Goal: Task Accomplishment & Management: Complete application form

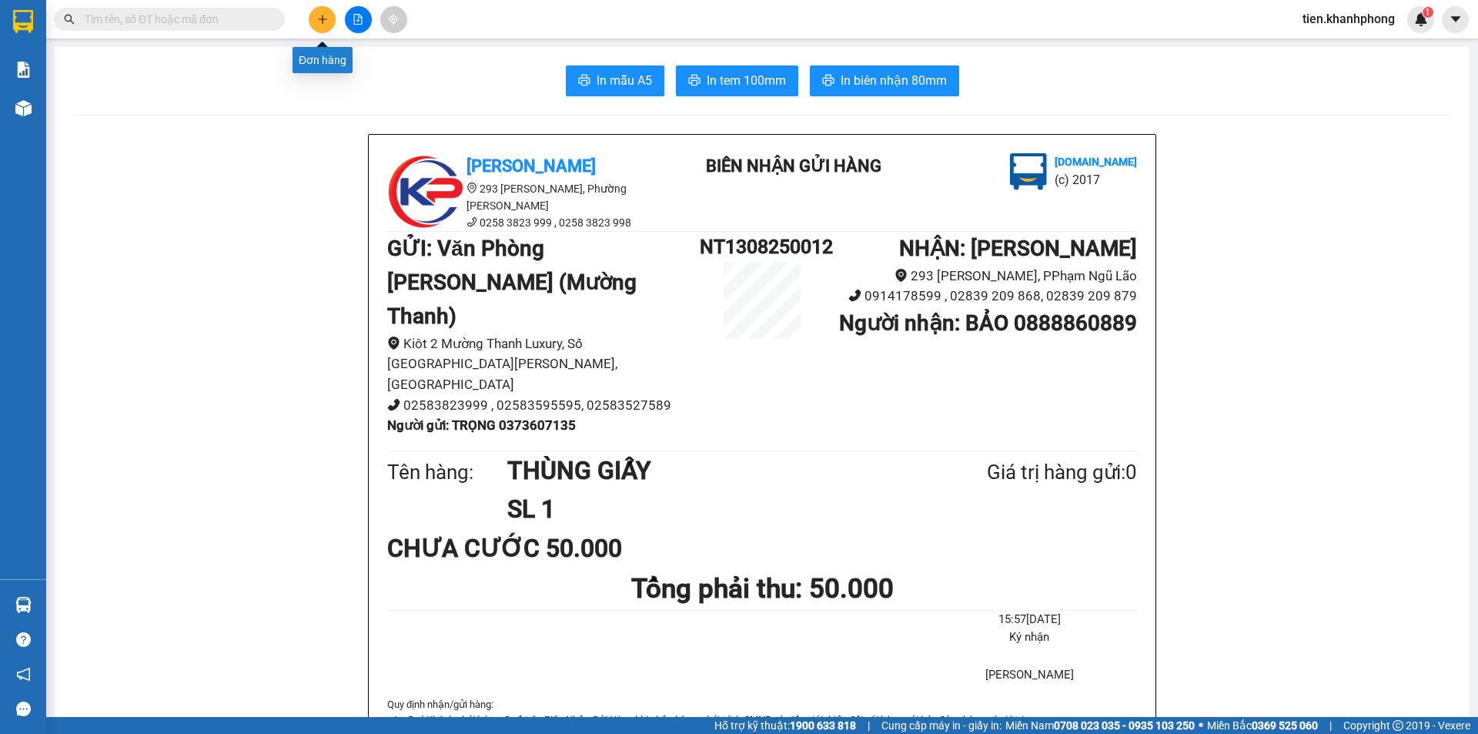
click at [317, 22] on icon "plus" at bounding box center [322, 19] width 11 height 11
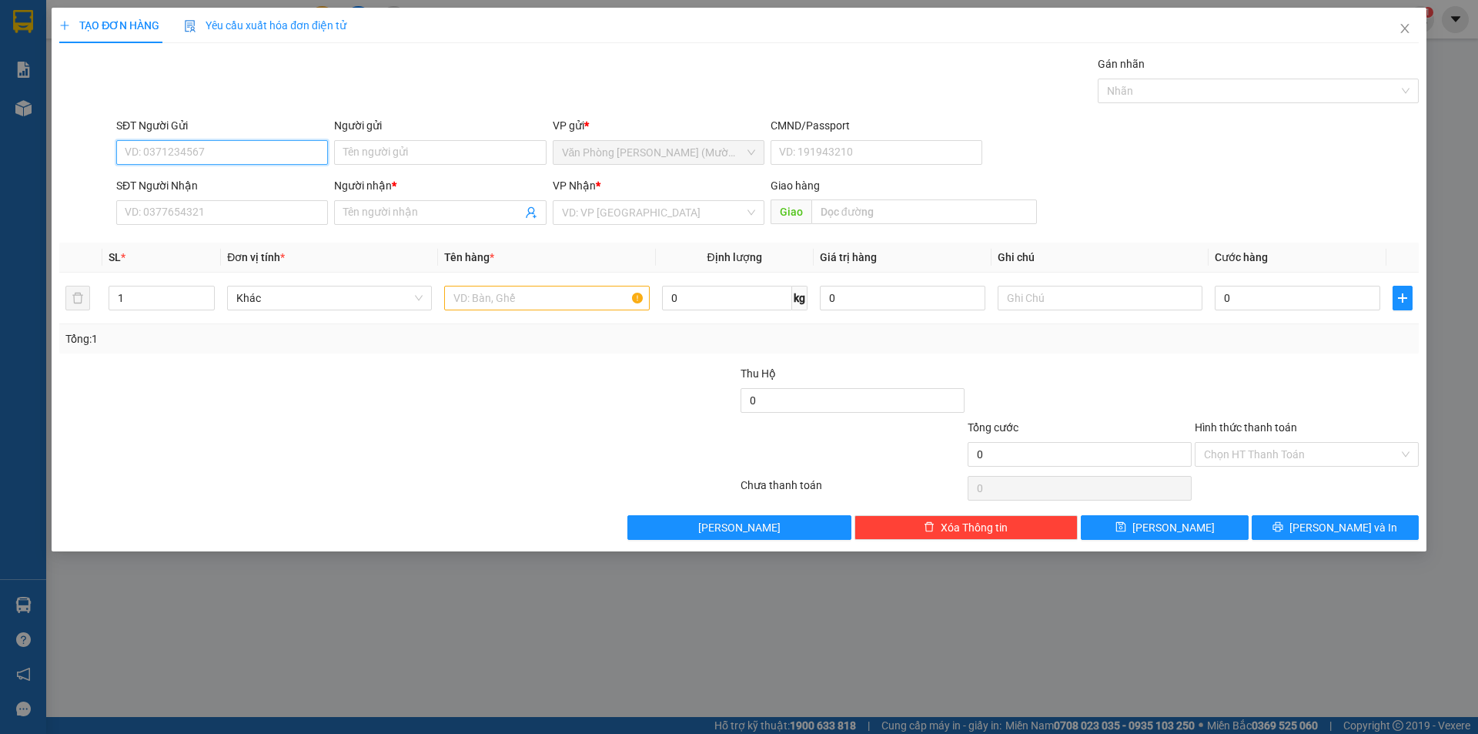
drag, startPoint x: 196, startPoint y: 158, endPoint x: 0, endPoint y: 189, distance: 198.0
click at [194, 158] on input "SĐT Người Gửi" at bounding box center [222, 152] width 212 height 25
click at [162, 149] on input "0905324886" at bounding box center [222, 152] width 212 height 25
type input "0905304886"
click at [195, 189] on div "0905304886 - Hoàng" at bounding box center [222, 183] width 193 height 17
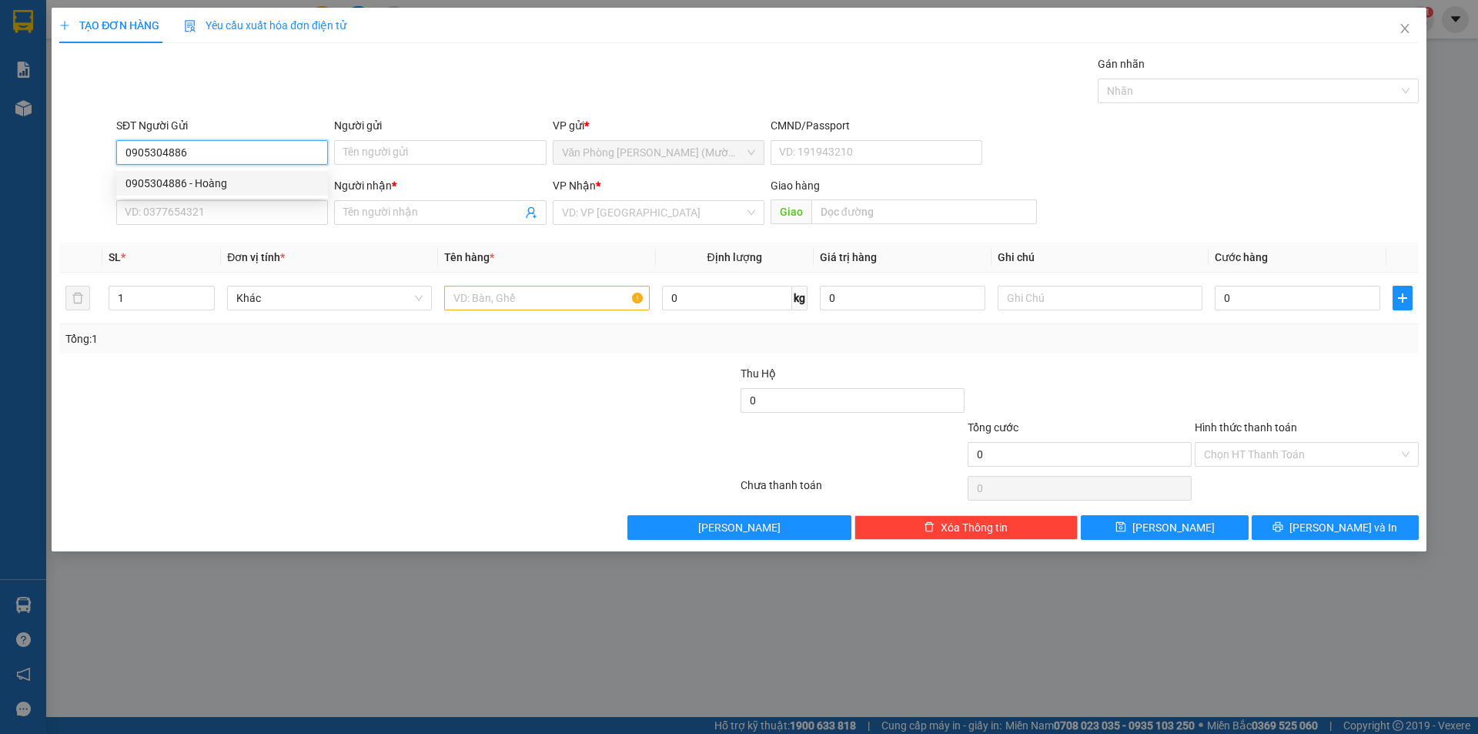
type input "Hoàng"
type input "0905304886"
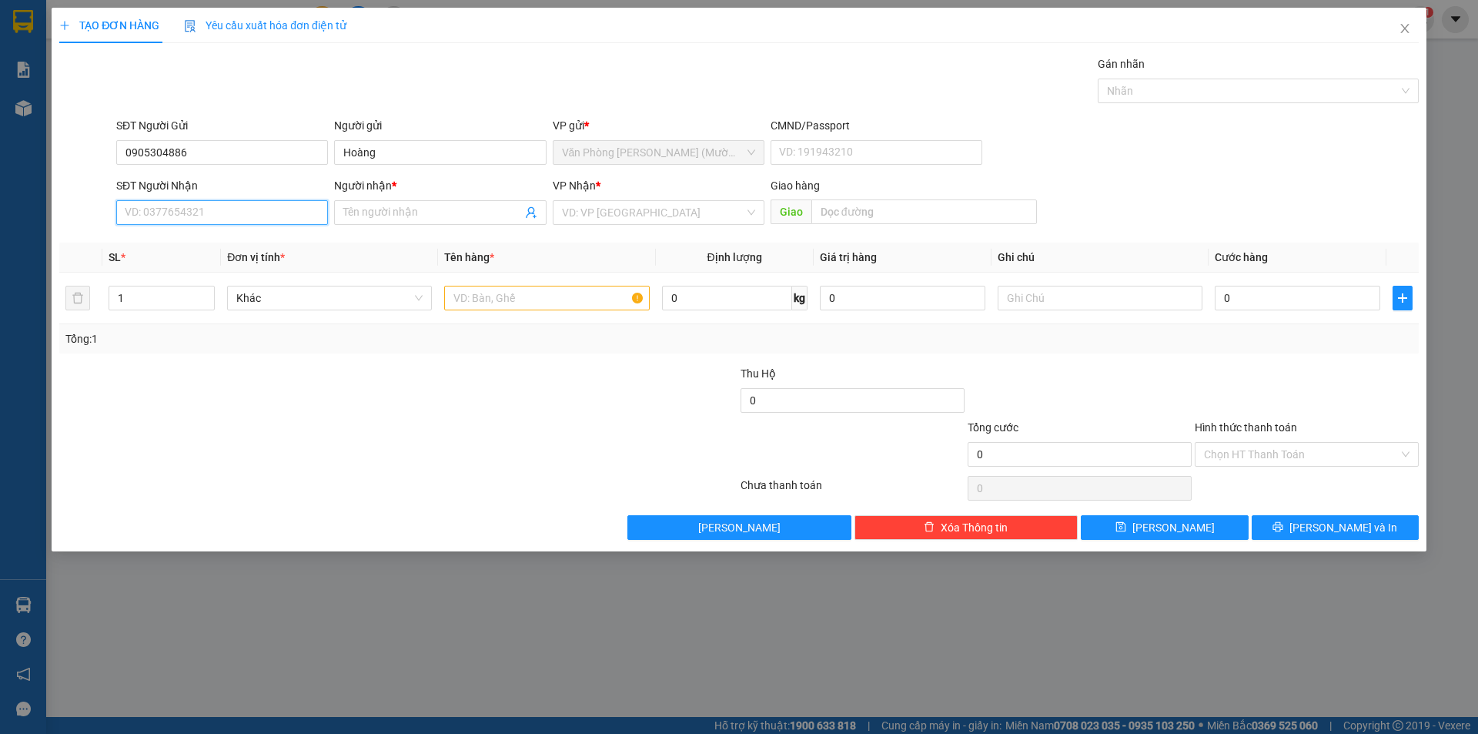
click at [173, 216] on input "SĐT Người Nhận" at bounding box center [222, 212] width 212 height 25
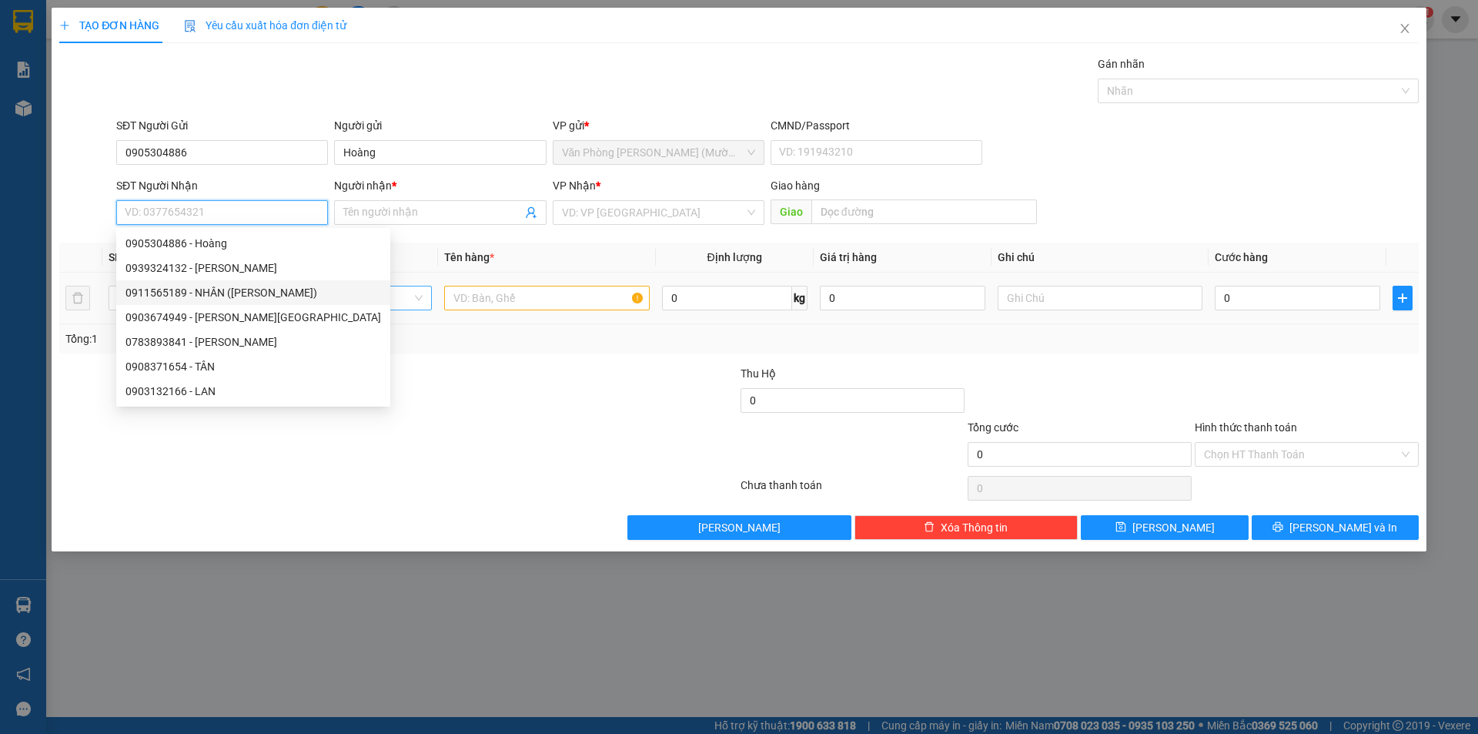
click at [237, 287] on div "0911565189 - NHÂN ([PERSON_NAME])" at bounding box center [254, 292] width 256 height 17
type input "0911565189"
type input "NHÂN ([PERSON_NAME])"
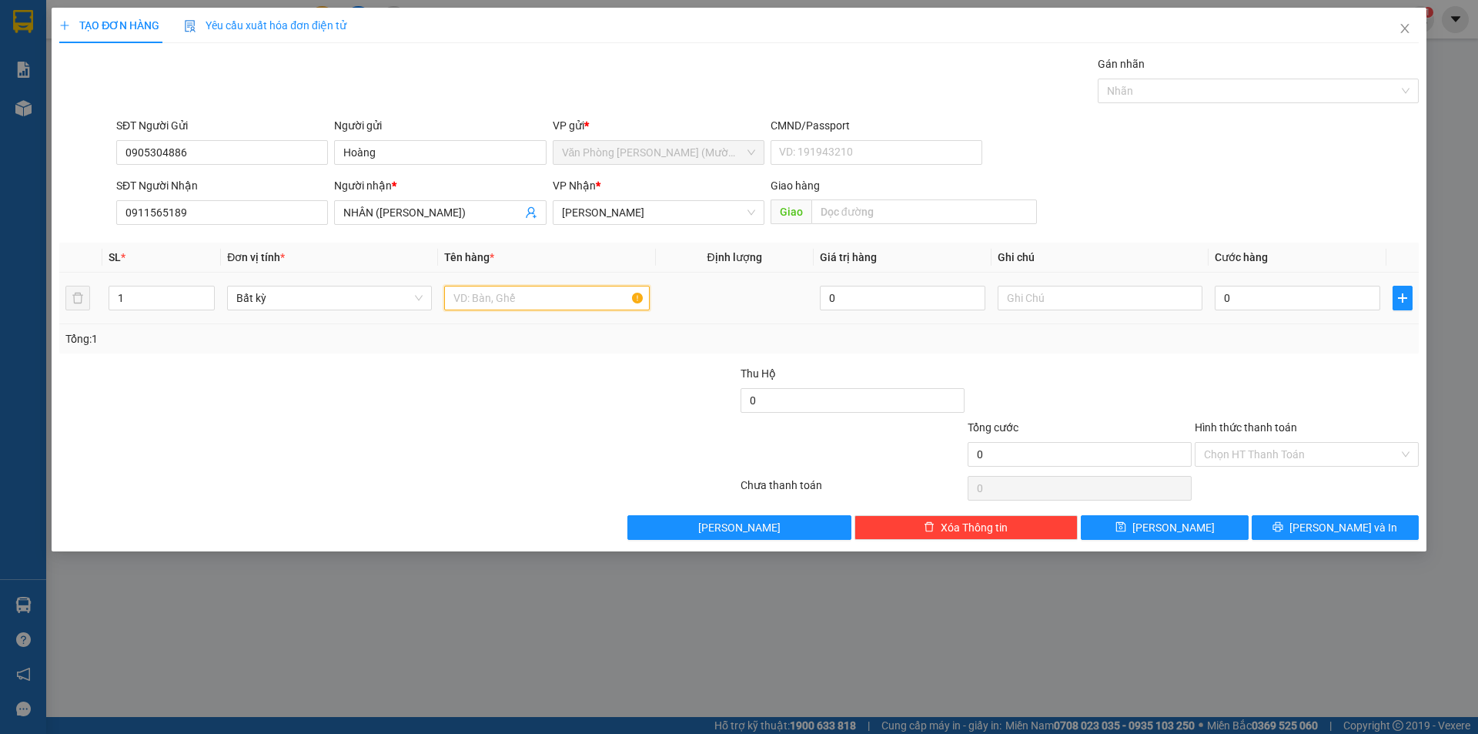
click at [539, 300] on input "text" at bounding box center [546, 298] width 205 height 25
type input "hộp giấy"
click at [1267, 303] on input "0" at bounding box center [1298, 298] width 166 height 25
type input "3"
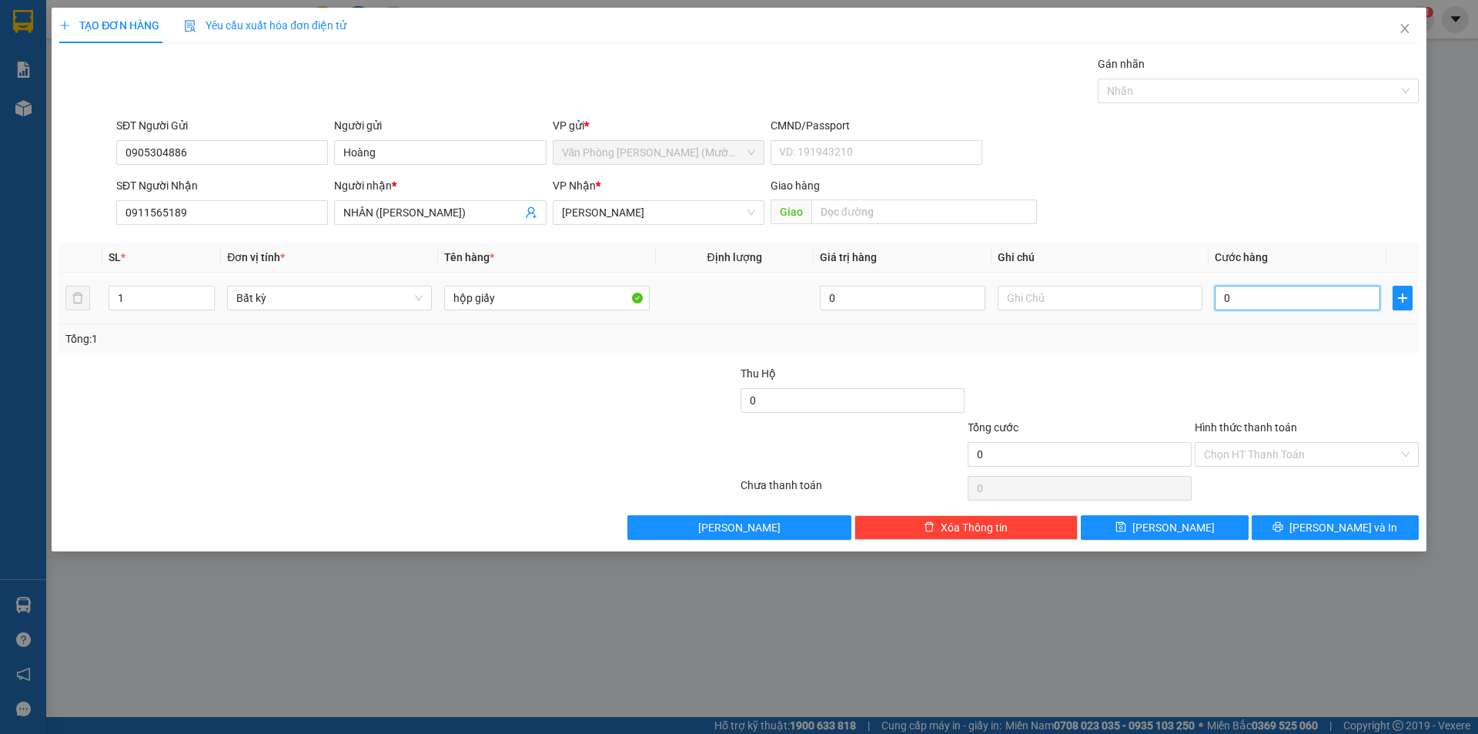
type input "3"
type input "30"
type input "30.000"
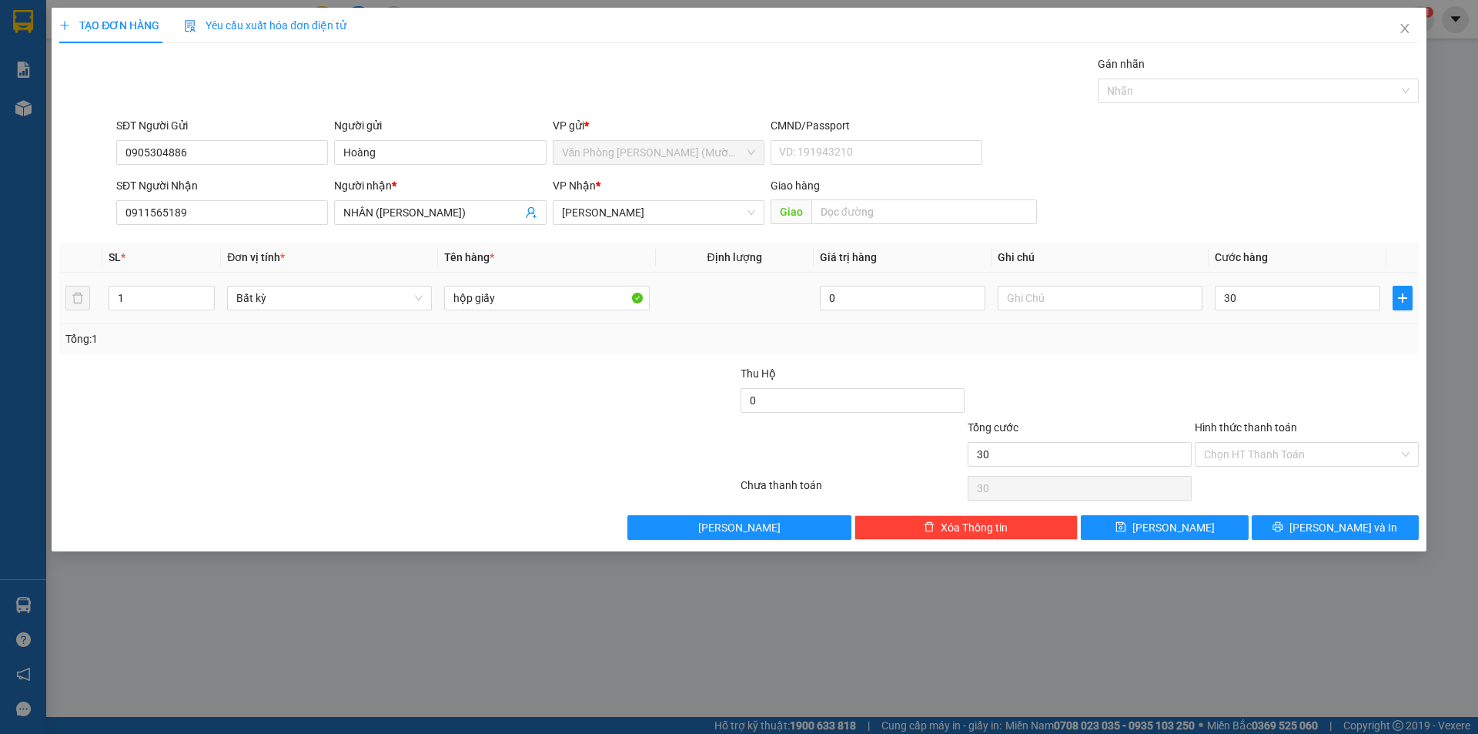
type input "30.000"
click at [1279, 356] on div "Transit Pickup Surcharge Ids Transit Deliver Surcharge Ids Transit Deliver Surc…" at bounding box center [739, 297] width 1360 height 484
click at [1284, 529] on icon "printer" at bounding box center [1279, 527] width 10 height 10
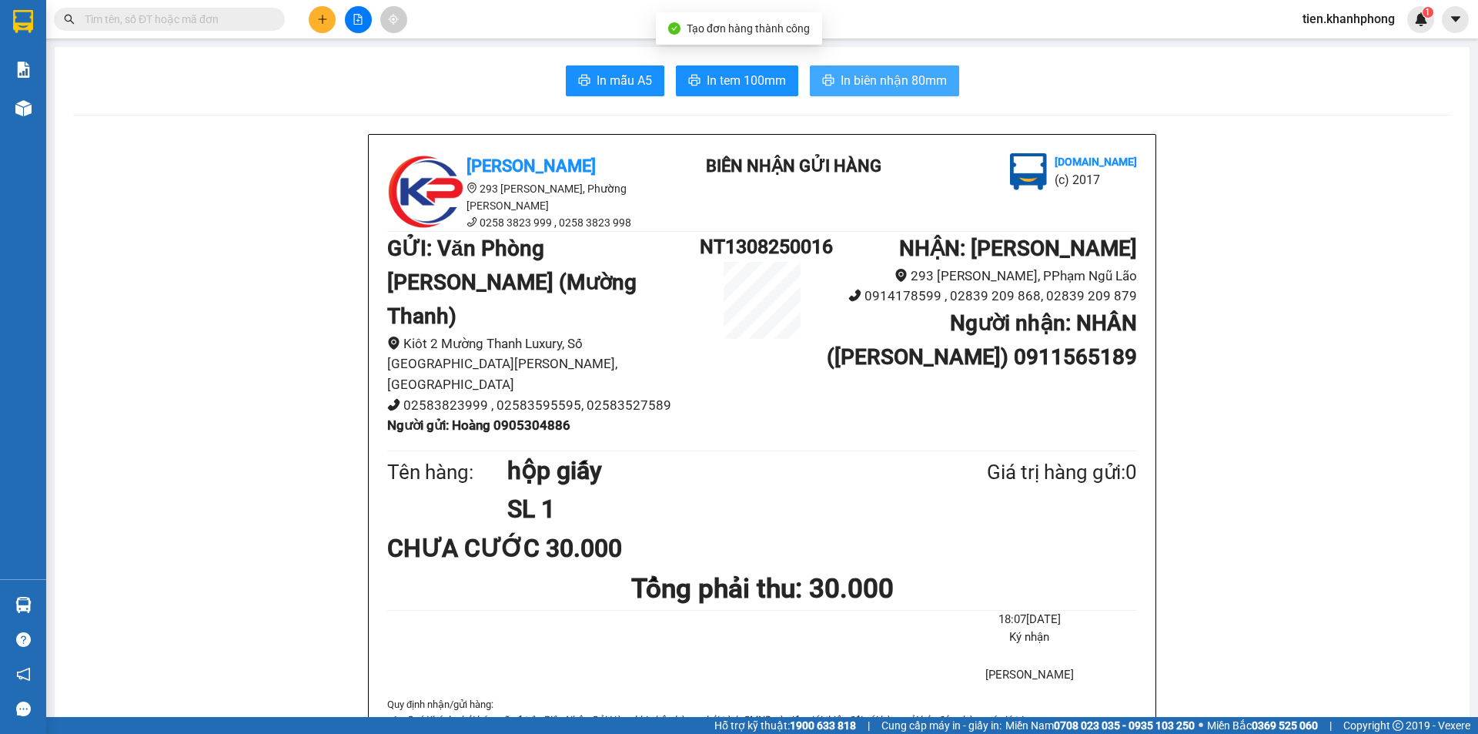
click at [858, 81] on span "In biên nhận 80mm" at bounding box center [894, 80] width 106 height 19
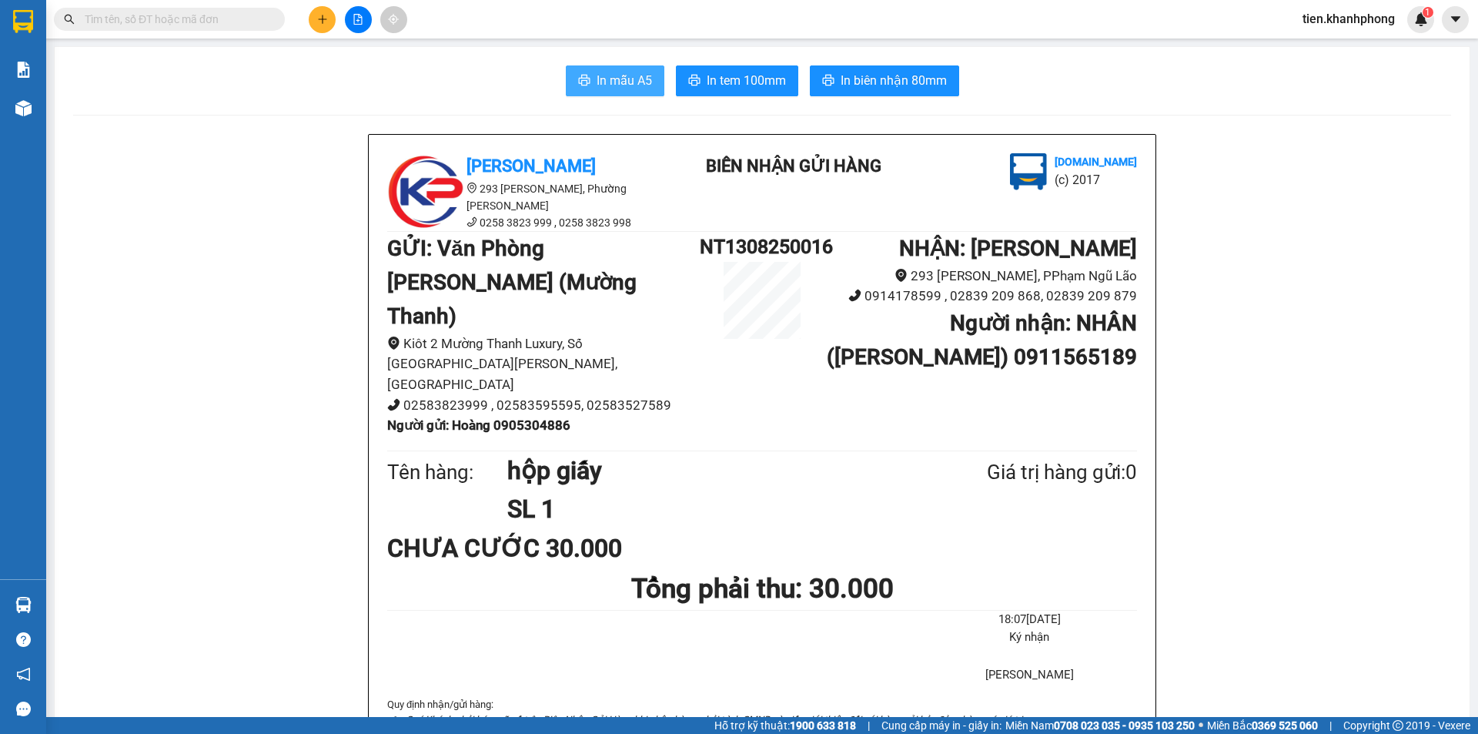
click at [623, 85] on span "In mẫu A5" at bounding box center [624, 80] width 55 height 19
click at [321, 15] on icon "plus" at bounding box center [322, 19] width 11 height 11
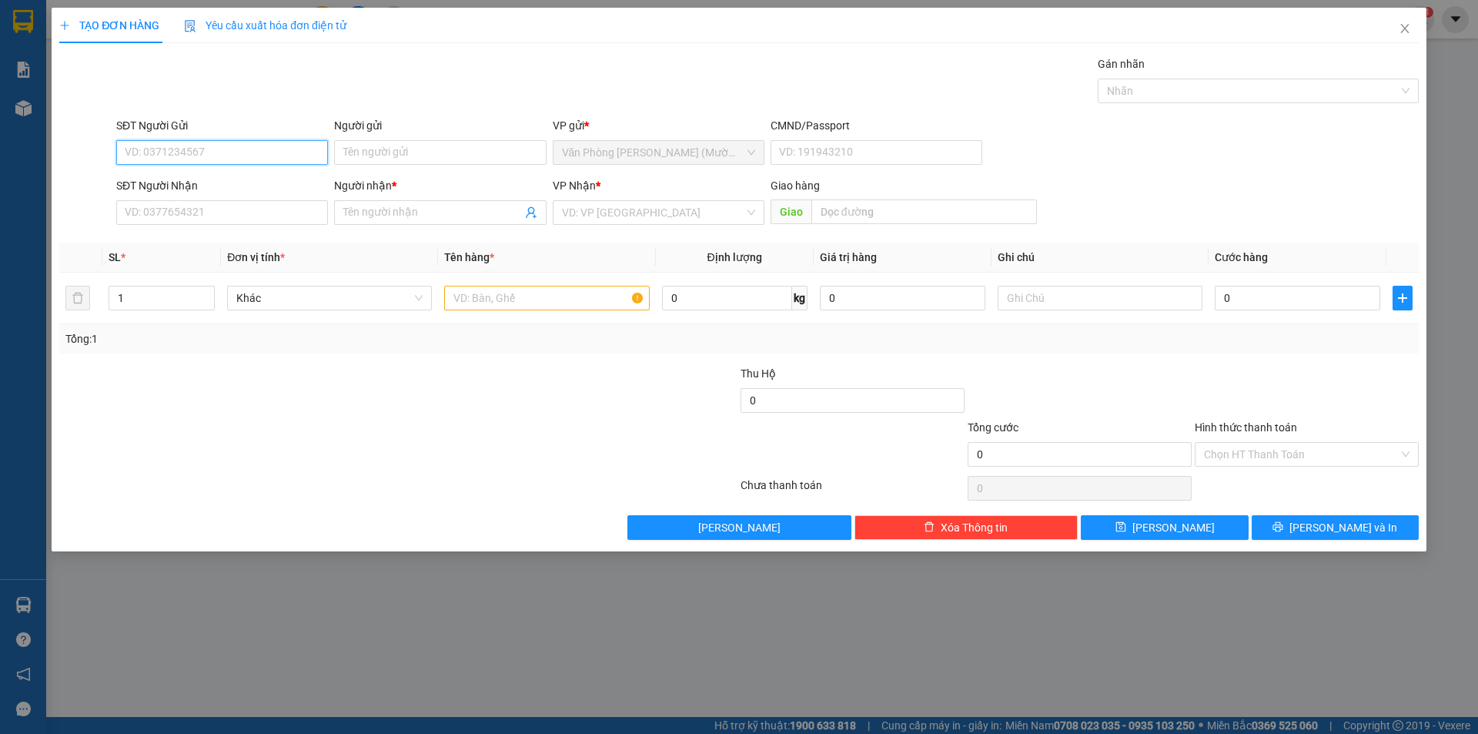
click at [195, 152] on input "SĐT Người Gửi" at bounding box center [222, 152] width 212 height 25
click at [238, 212] on input "SĐT Người Nhận" at bounding box center [222, 212] width 212 height 25
type input "0914926578"
click at [403, 211] on input "Người nhận *" at bounding box center [432, 212] width 178 height 17
click at [383, 209] on input "[PERSON_NAME]" at bounding box center [432, 212] width 178 height 17
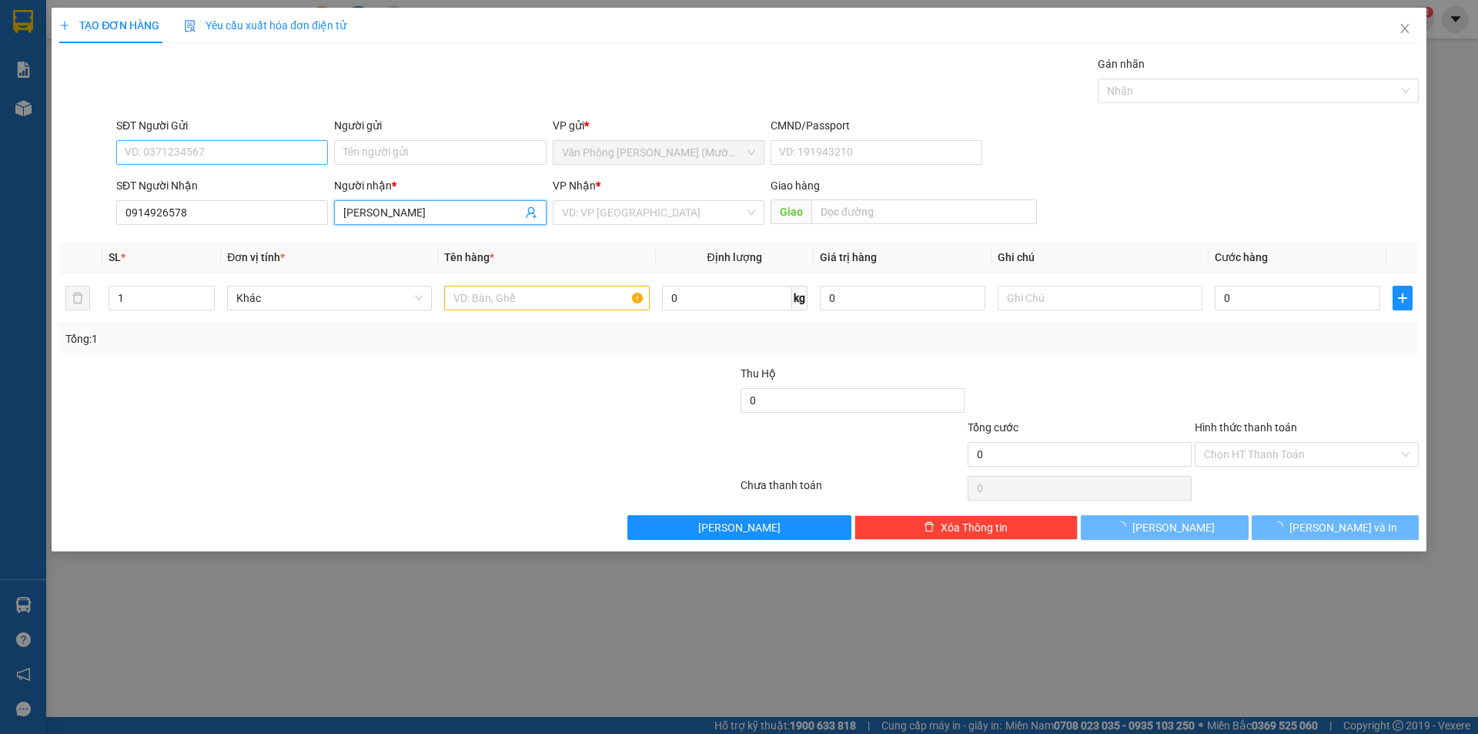
type input "[PERSON_NAME]"
click at [243, 149] on input "SĐT Người Gửi" at bounding box center [222, 152] width 212 height 25
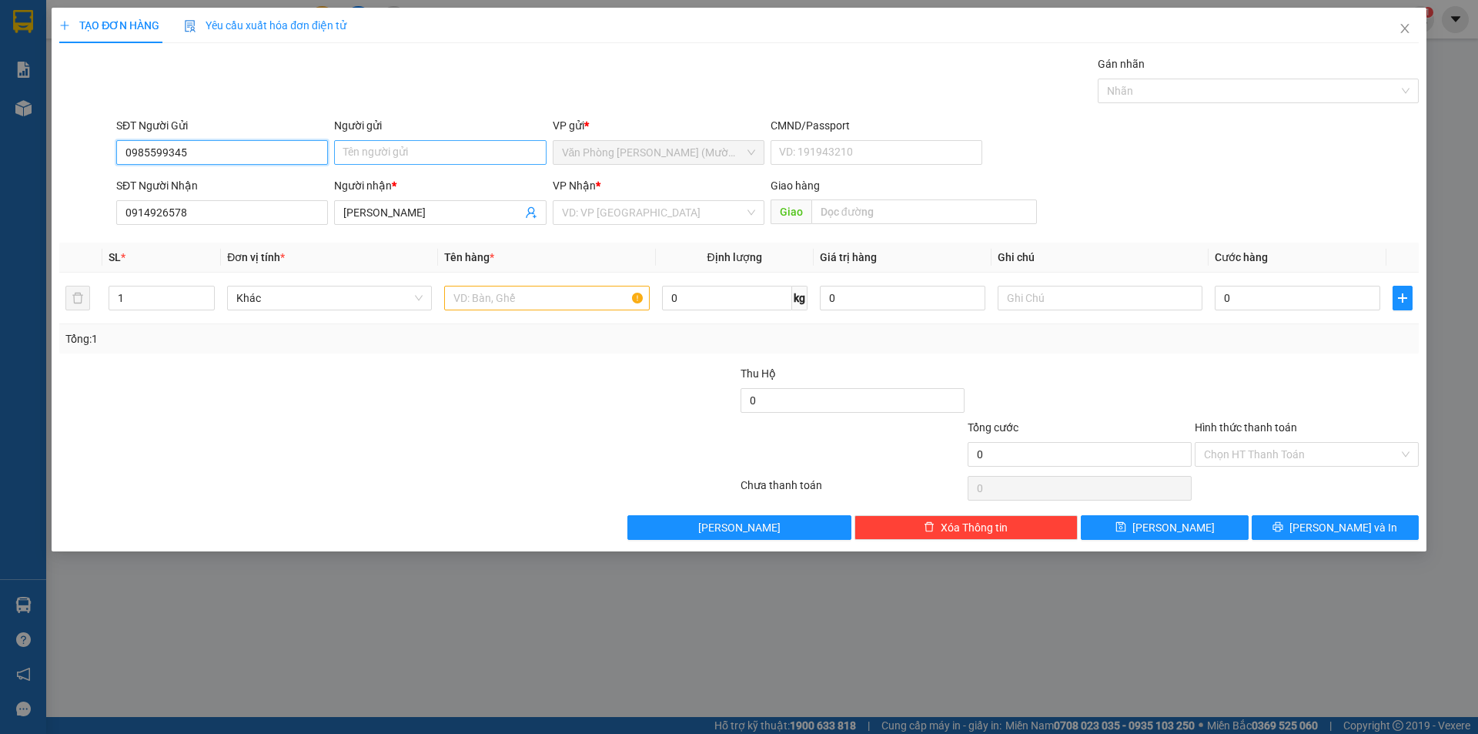
type input "0985599345"
click at [360, 150] on input "Người gửi" at bounding box center [440, 152] width 212 height 25
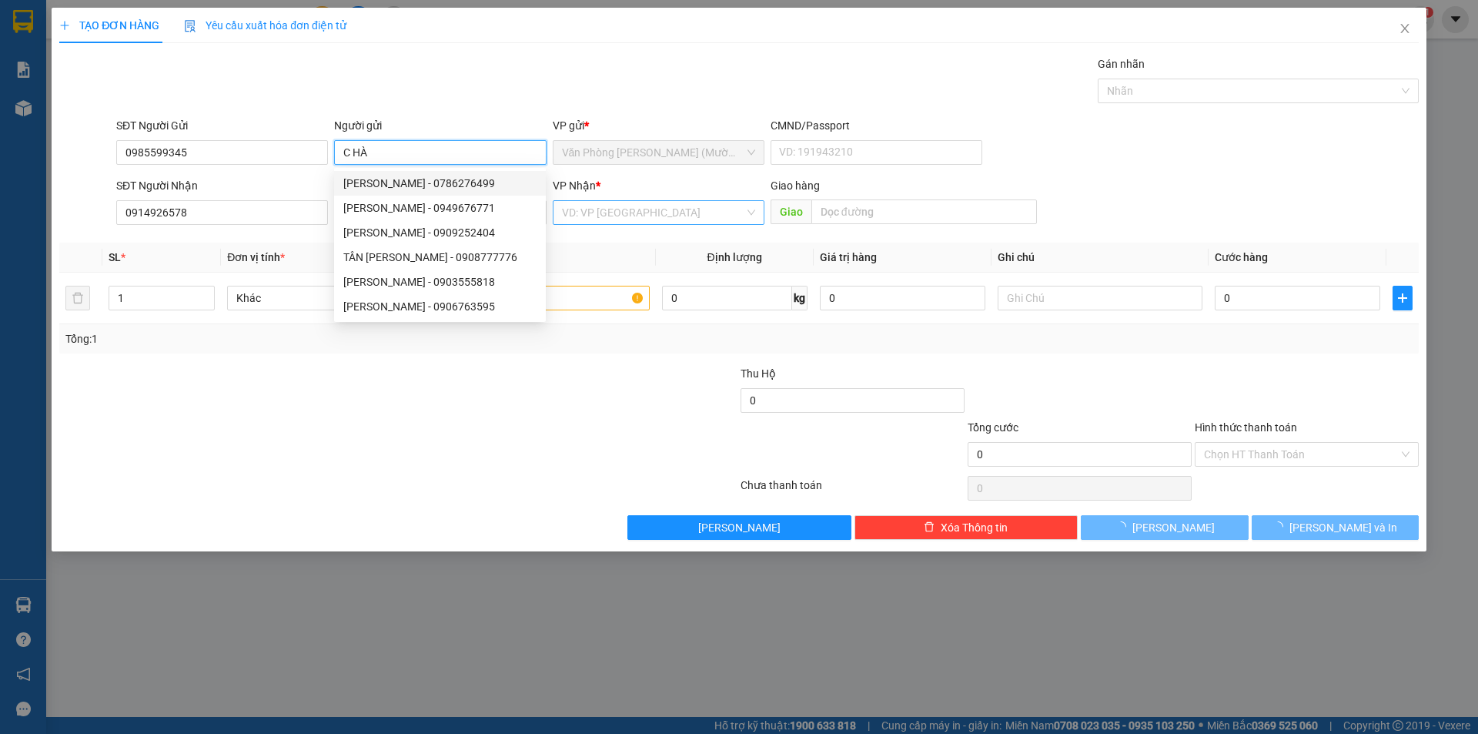
type input "C HÀ"
click at [634, 208] on input "search" at bounding box center [653, 212] width 182 height 23
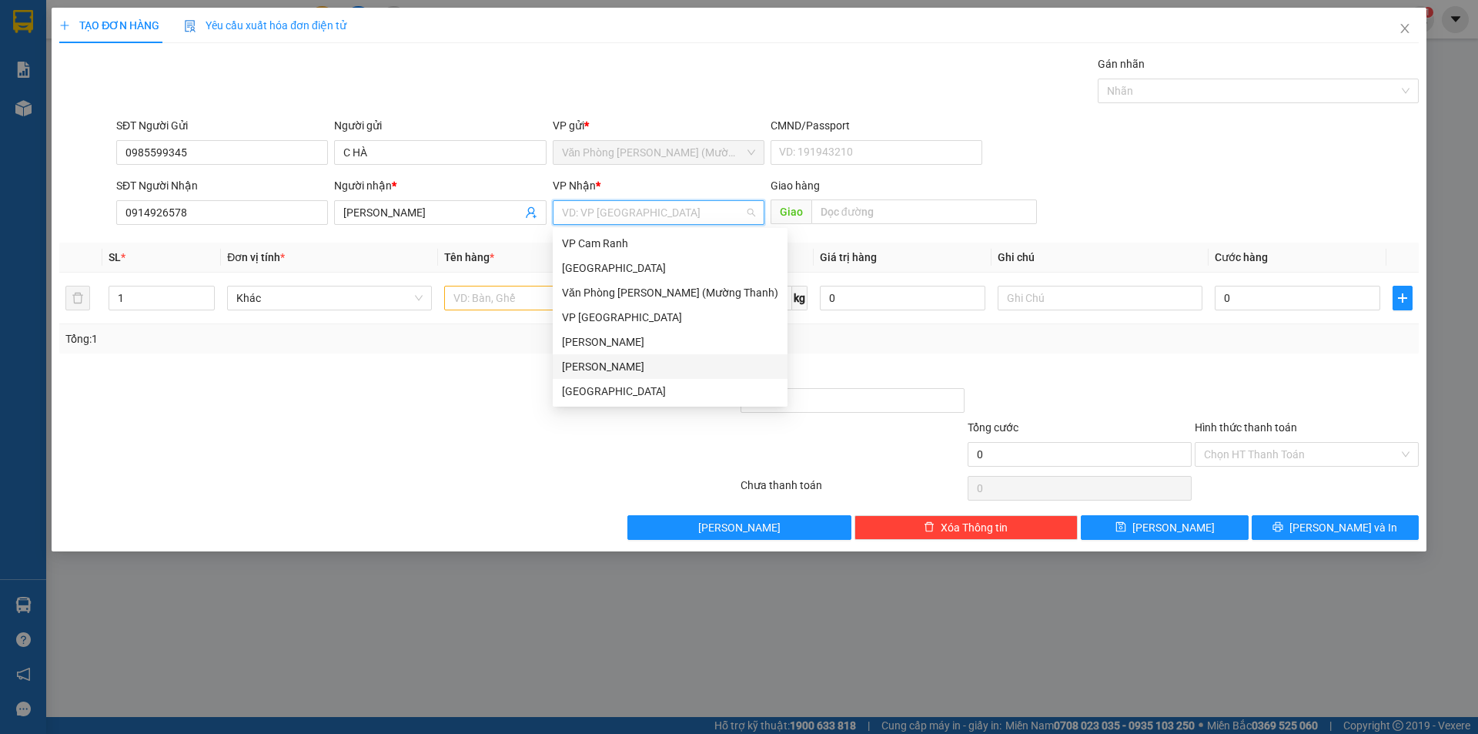
drag, startPoint x: 594, startPoint y: 364, endPoint x: 521, endPoint y: 297, distance: 99.2
click at [594, 359] on div "[PERSON_NAME]" at bounding box center [670, 366] width 216 height 17
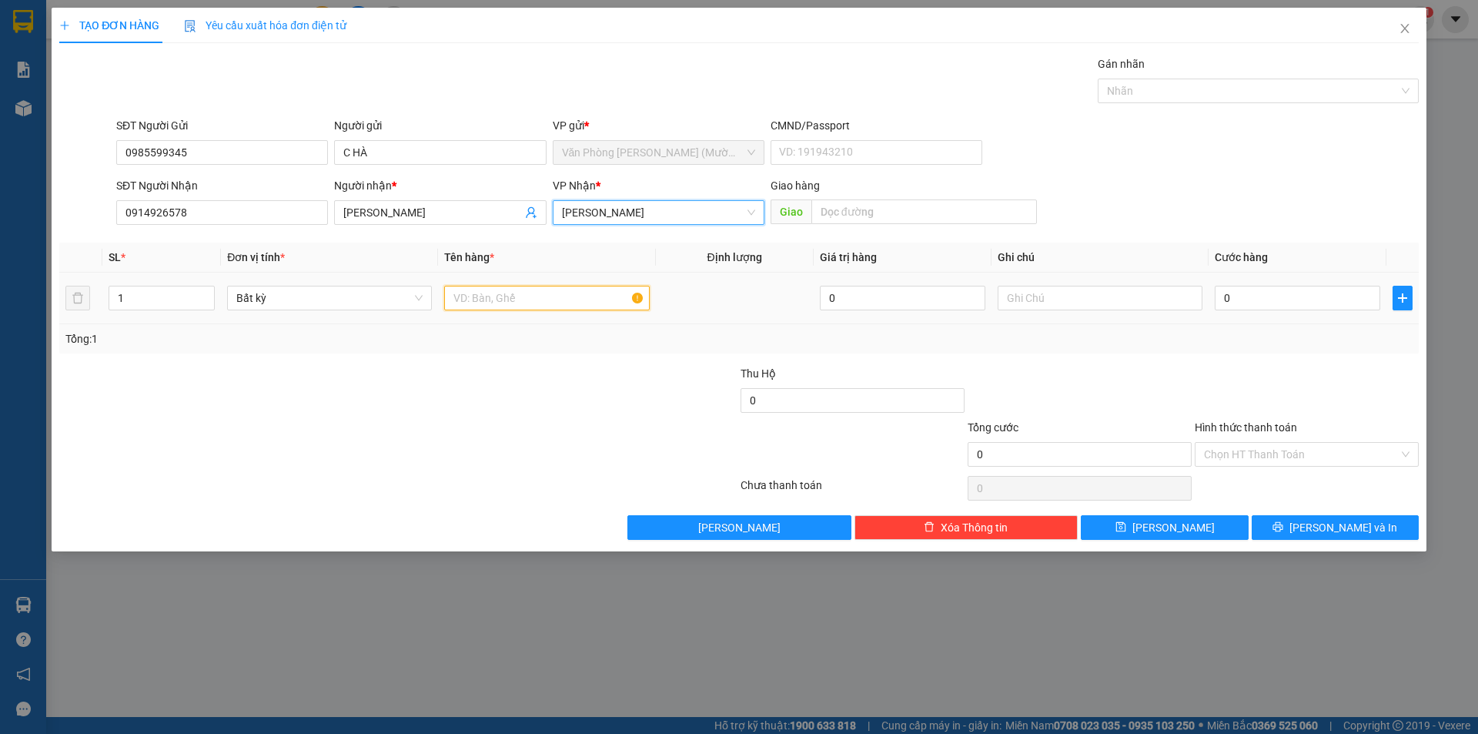
click at [501, 290] on input "text" at bounding box center [546, 298] width 205 height 25
type input "HỒ SƠ"
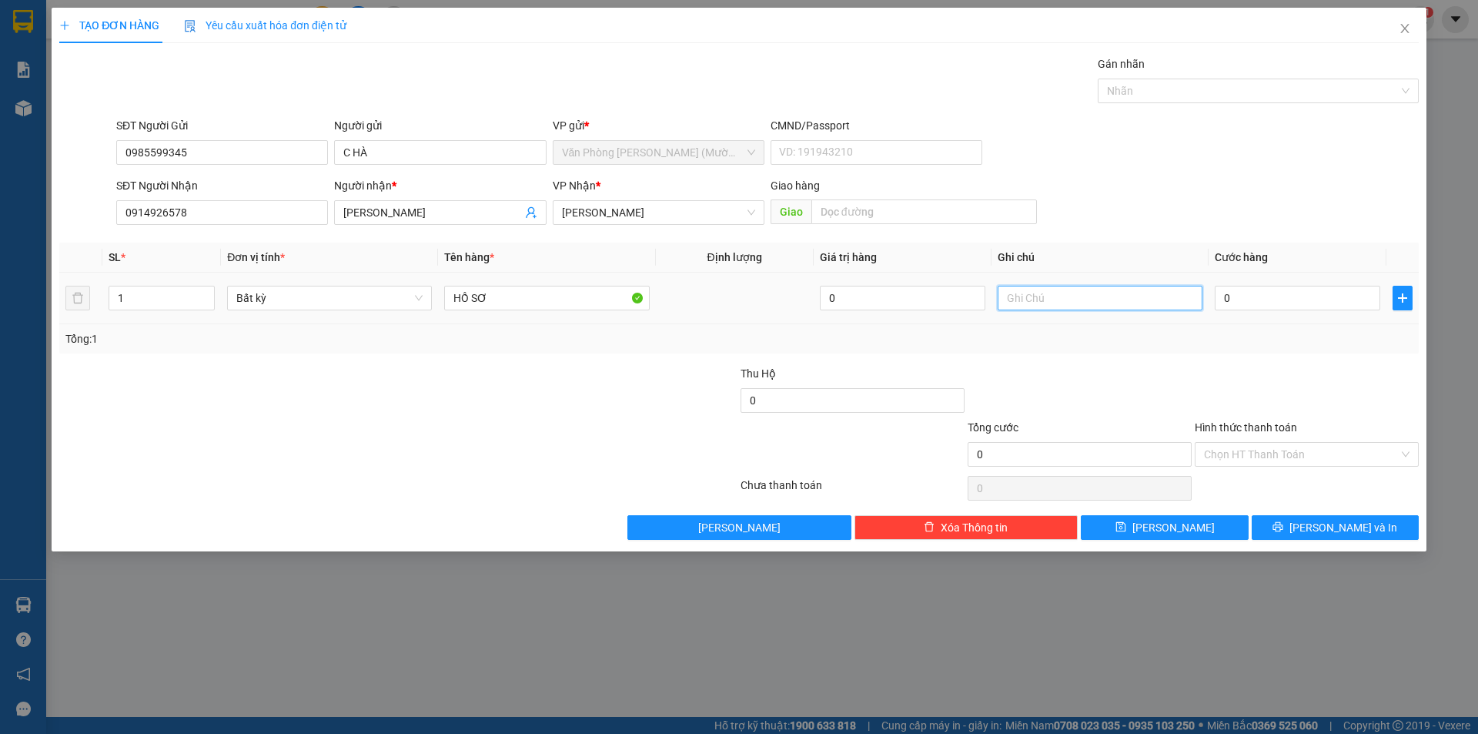
click at [1090, 295] on input "text" at bounding box center [1100, 298] width 205 height 25
type input "GTN TỰ THU"
click at [1295, 294] on input "0" at bounding box center [1298, 298] width 166 height 25
type input "2"
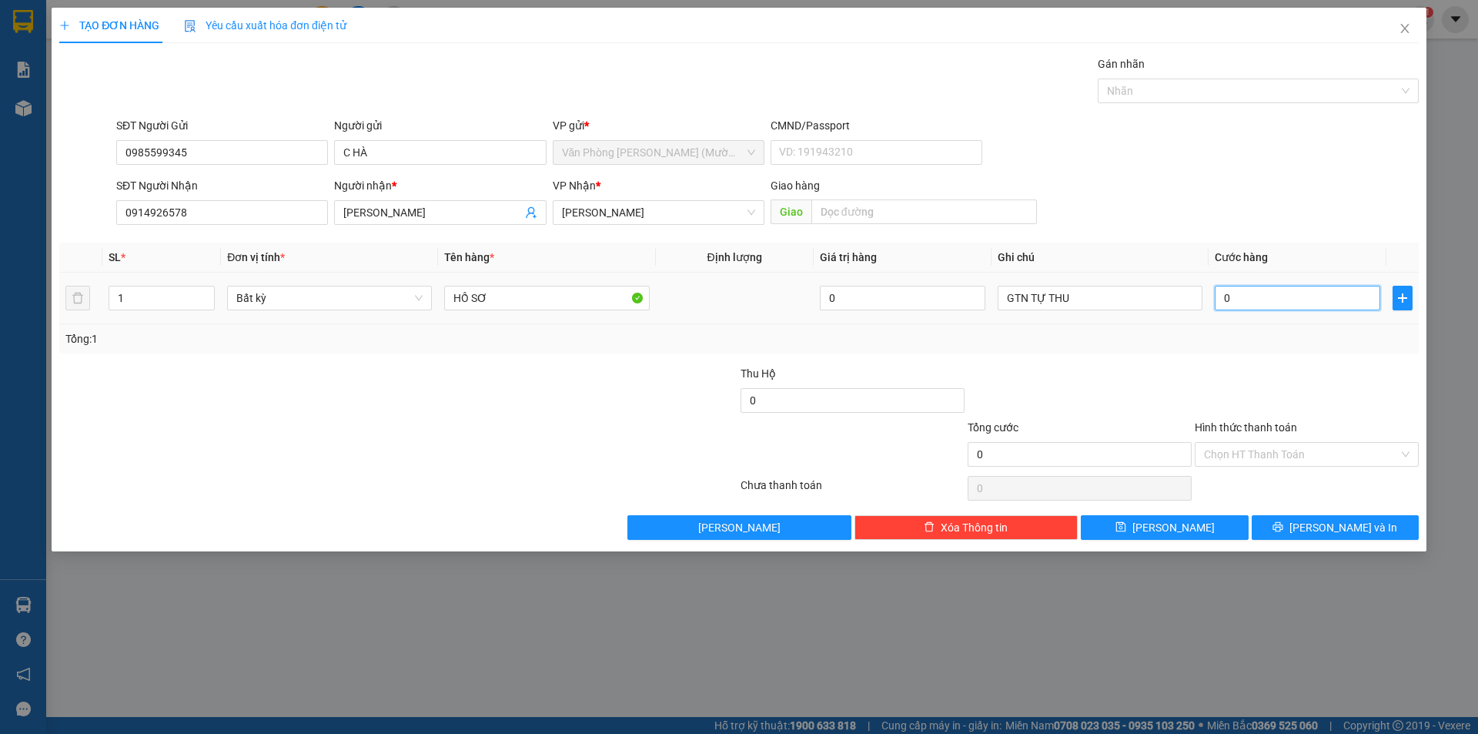
type input "2"
type input "20"
type input "20.000"
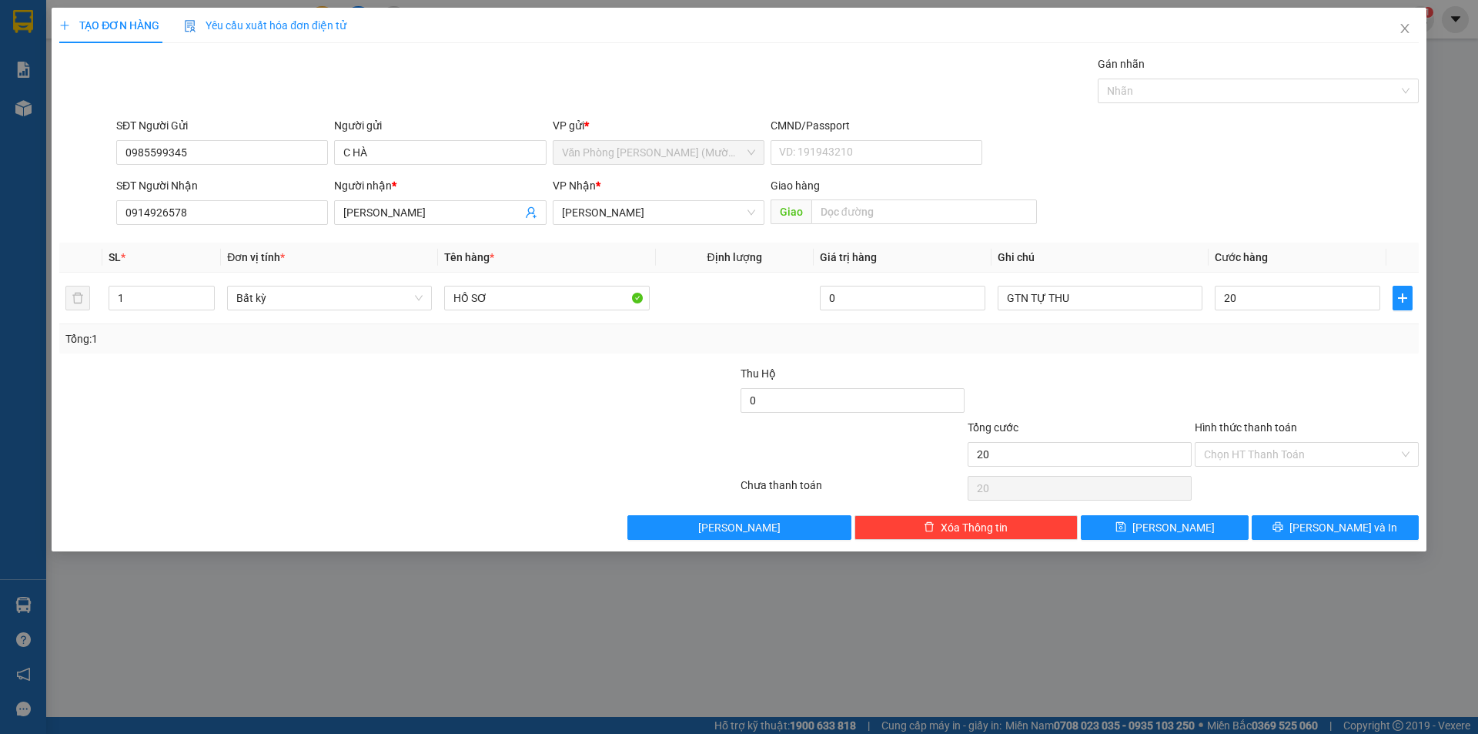
type input "20.000"
click at [1239, 328] on div "Tổng: 1" at bounding box center [739, 338] width 1360 height 29
click at [1267, 455] on input "Hình thức thanh toán" at bounding box center [1301, 454] width 195 height 23
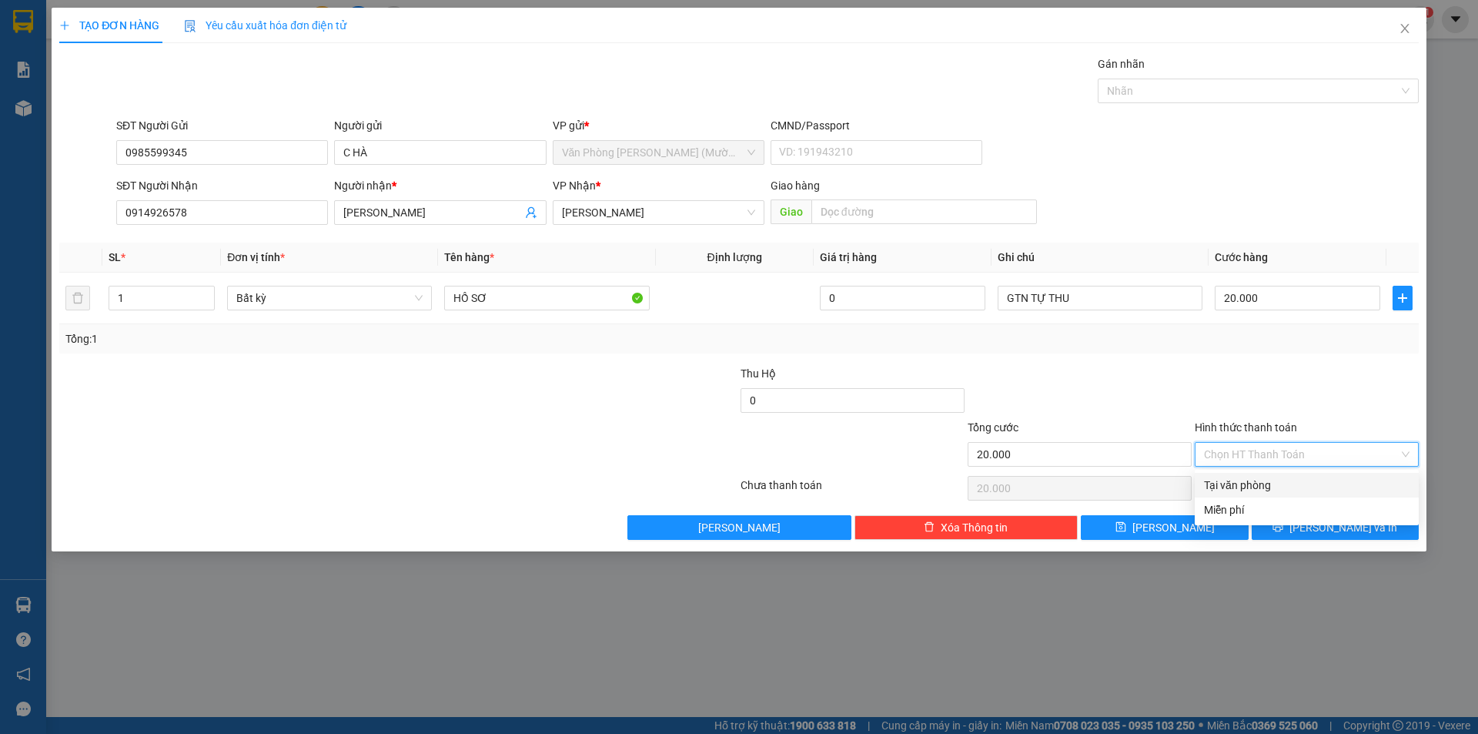
click at [1221, 480] on div "Tại văn phòng" at bounding box center [1307, 485] width 206 height 17
type input "0"
click at [1327, 526] on span "[PERSON_NAME] và In" at bounding box center [1344, 527] width 108 height 17
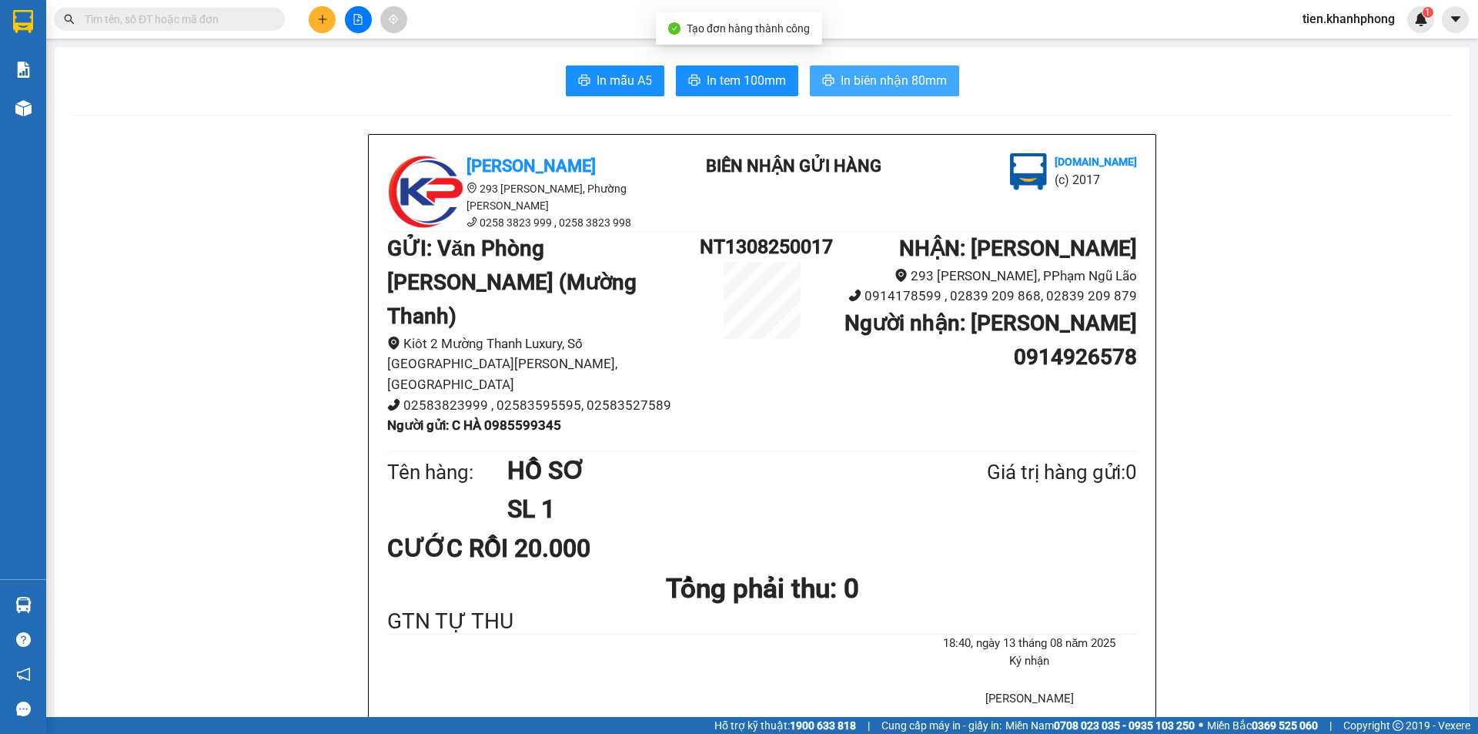
click at [847, 76] on span "In biên nhận 80mm" at bounding box center [894, 80] width 106 height 19
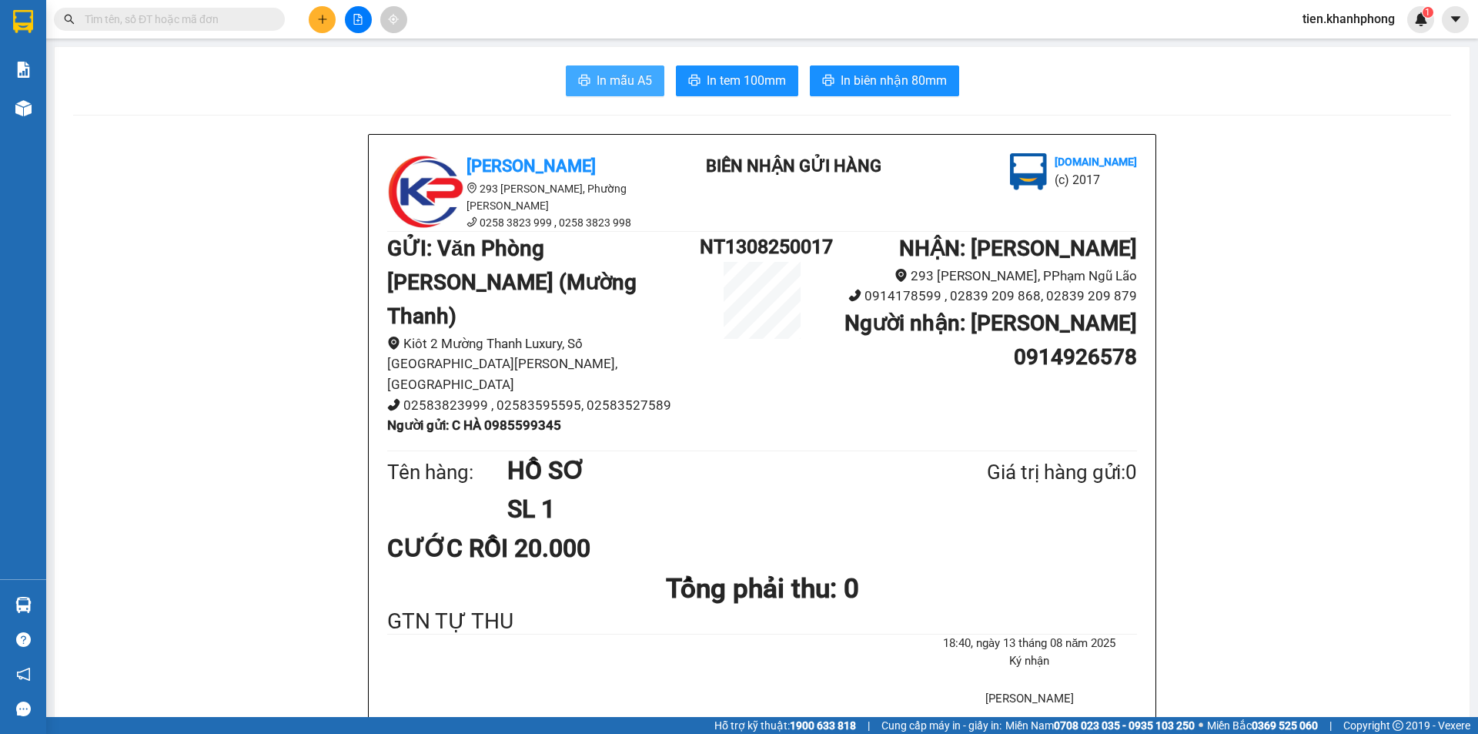
click at [597, 83] on span "In mẫu A5" at bounding box center [624, 80] width 55 height 19
